Goal: Transaction & Acquisition: Subscribe to service/newsletter

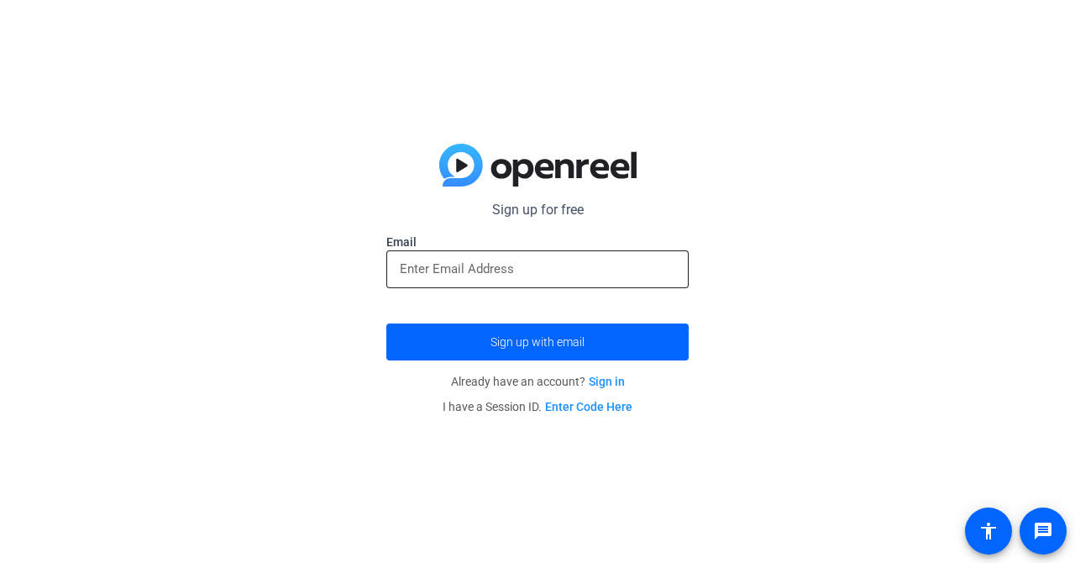
click at [544, 275] on input "email" at bounding box center [538, 269] width 276 height 20
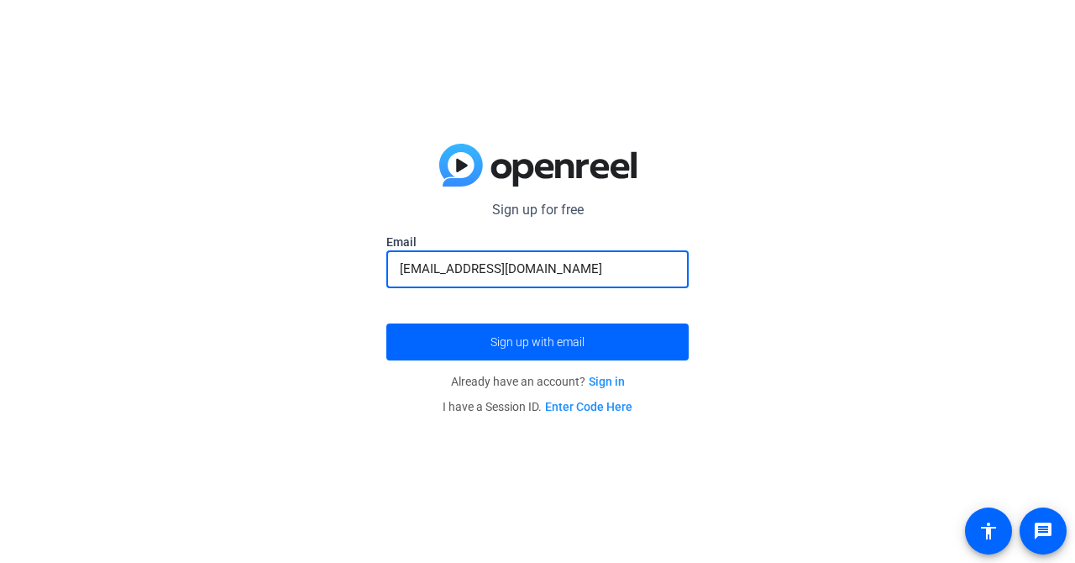
type input "[EMAIL_ADDRESS][DOMAIN_NAME]"
click at [386, 323] on button "Sign up with email" at bounding box center [537, 341] width 302 height 37
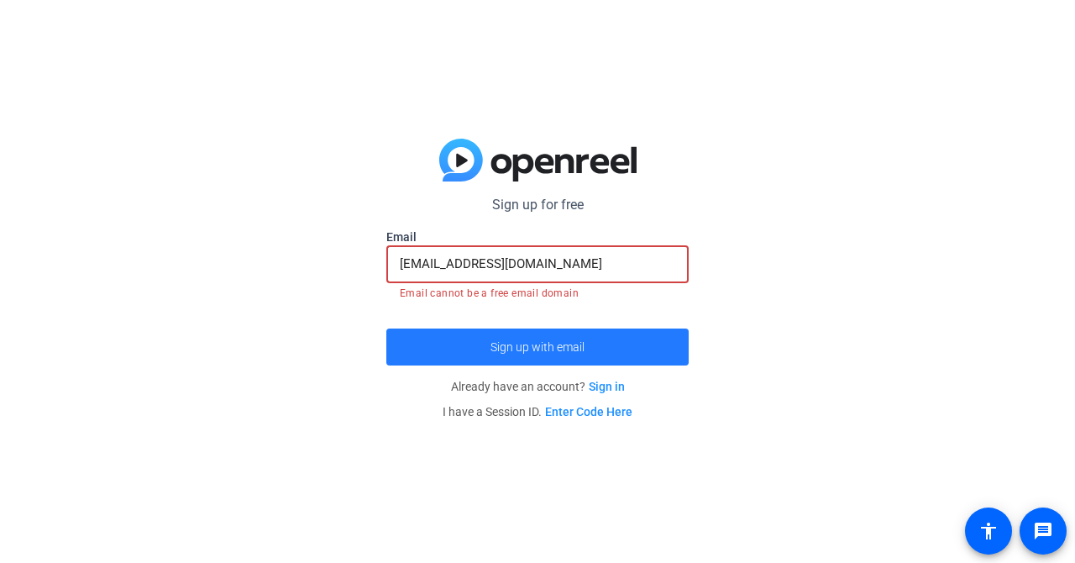
click at [475, 356] on span "submit" at bounding box center [537, 347] width 302 height 40
click at [523, 347] on span "Sign up with email" at bounding box center [538, 347] width 94 height 0
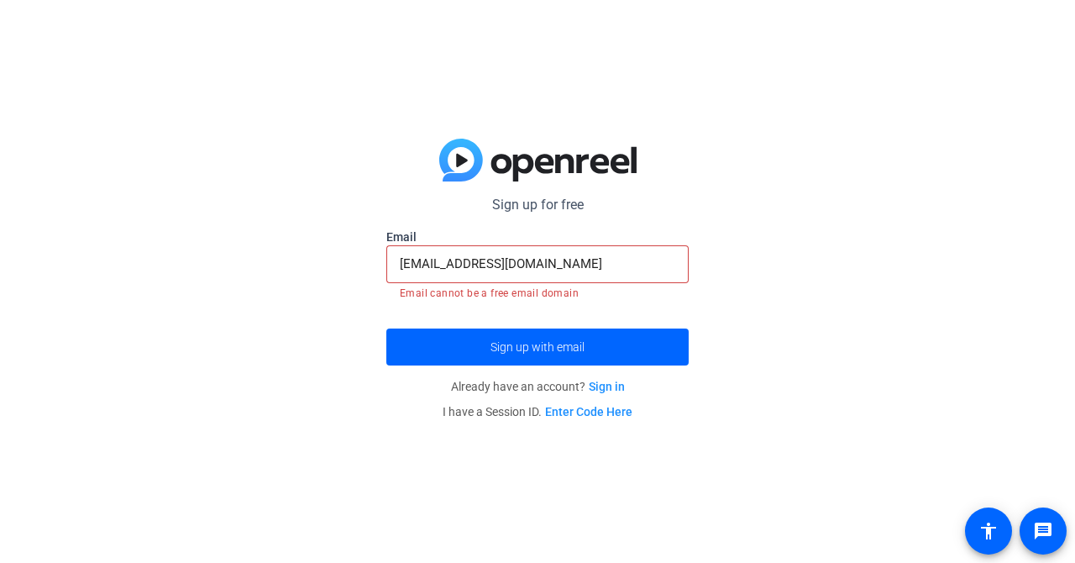
click at [575, 266] on input "[EMAIL_ADDRESS][DOMAIN_NAME]" at bounding box center [538, 264] width 276 height 20
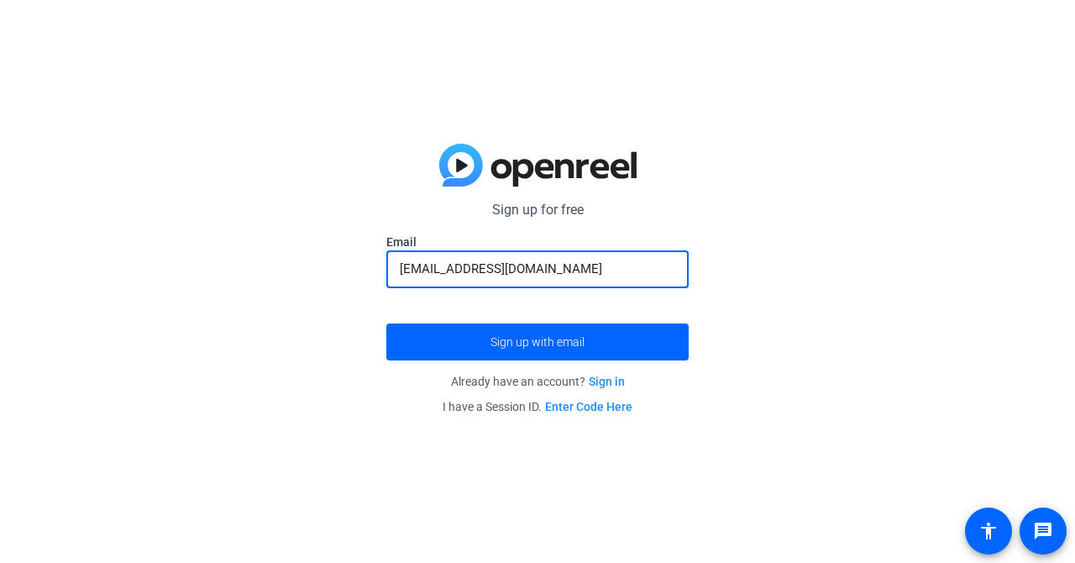
click at [386, 323] on button "Sign up with email" at bounding box center [537, 341] width 302 height 37
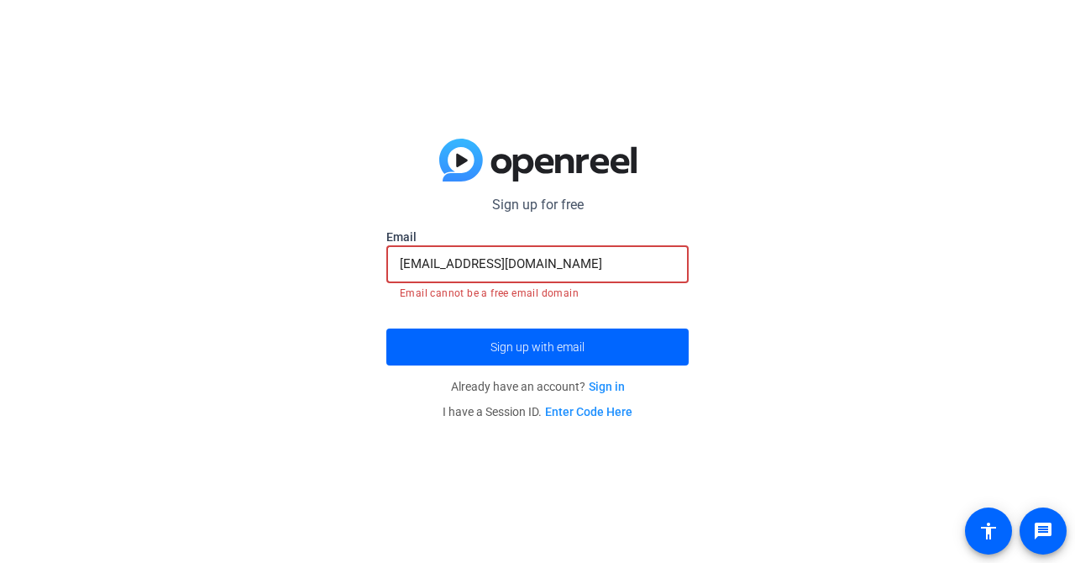
click at [614, 391] on link "Sign in" at bounding box center [607, 386] width 36 height 13
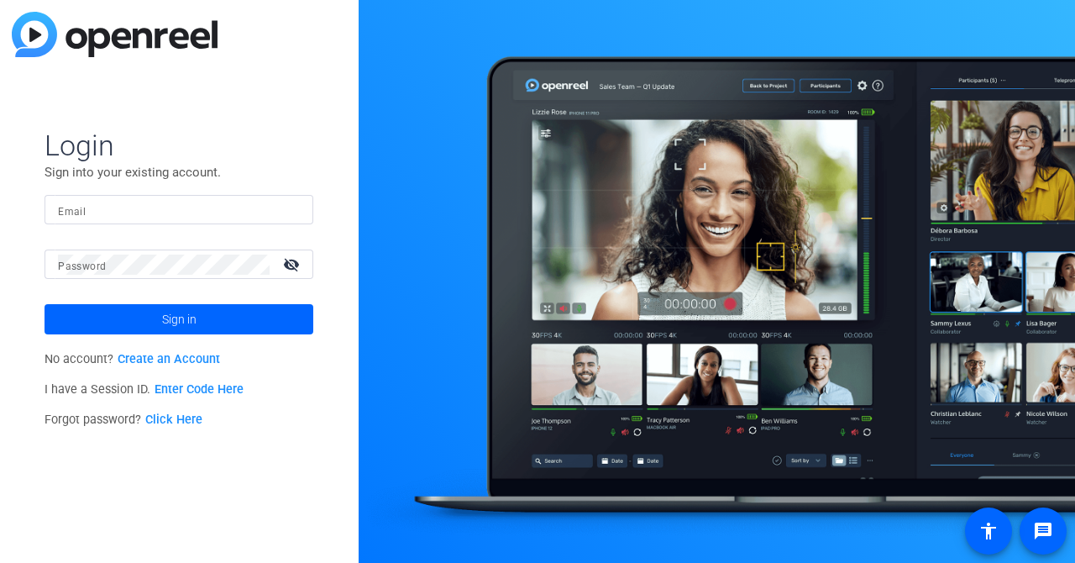
click at [232, 396] on link "Enter Code Here" at bounding box center [199, 389] width 89 height 14
